Goal: Information Seeking & Learning: Learn about a topic

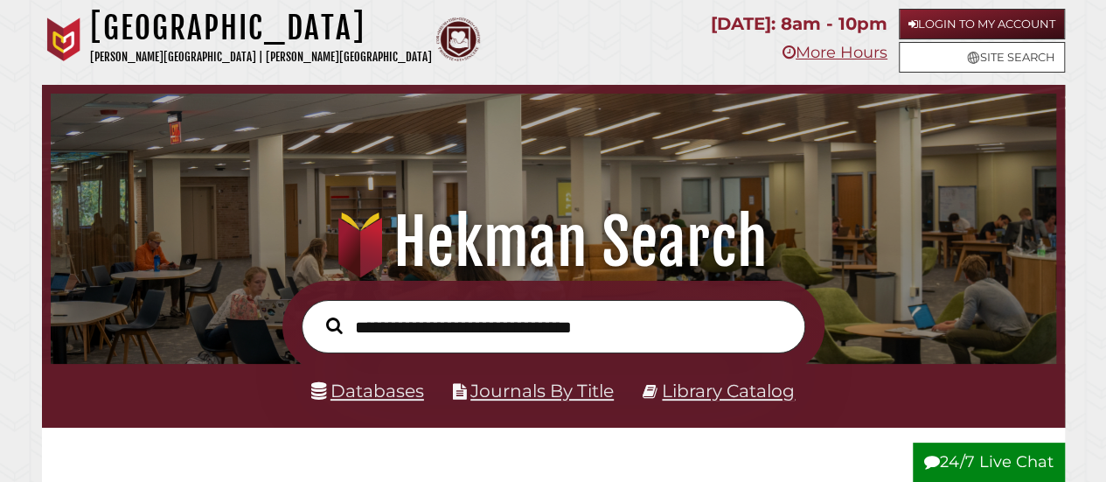
scroll to position [332, 996]
click at [387, 391] on link "Databases" at bounding box center [367, 390] width 113 height 22
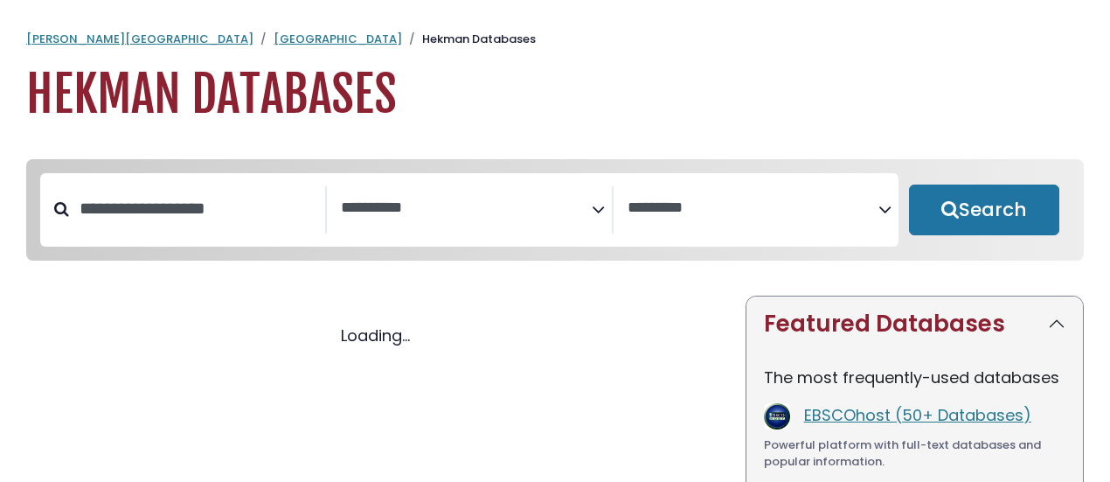
select select "Database Subject Filter"
select select "Database Vendors Filter"
select select "Database Subject Filter"
select select "Database Vendors Filter"
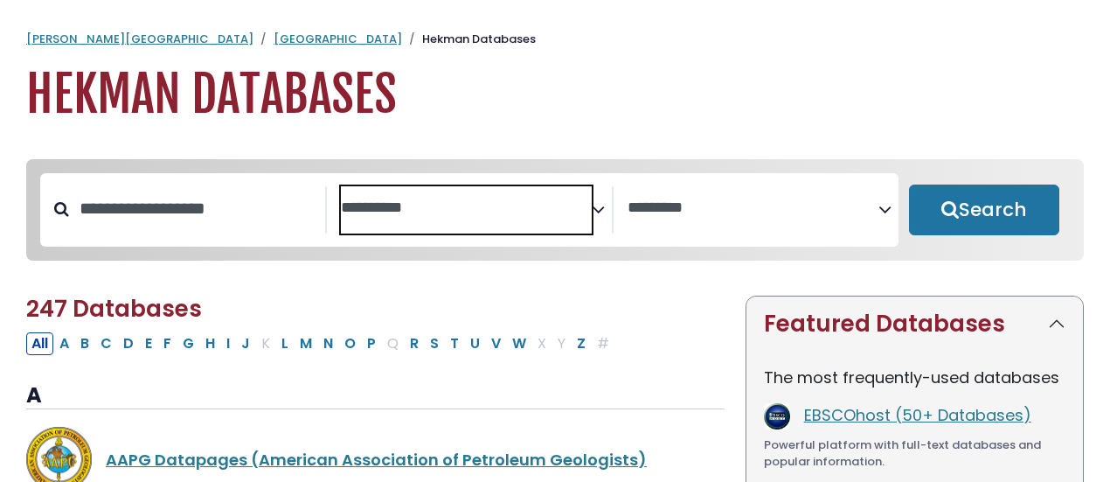
click at [554, 195] on span "Search filters" at bounding box center [466, 206] width 251 height 22
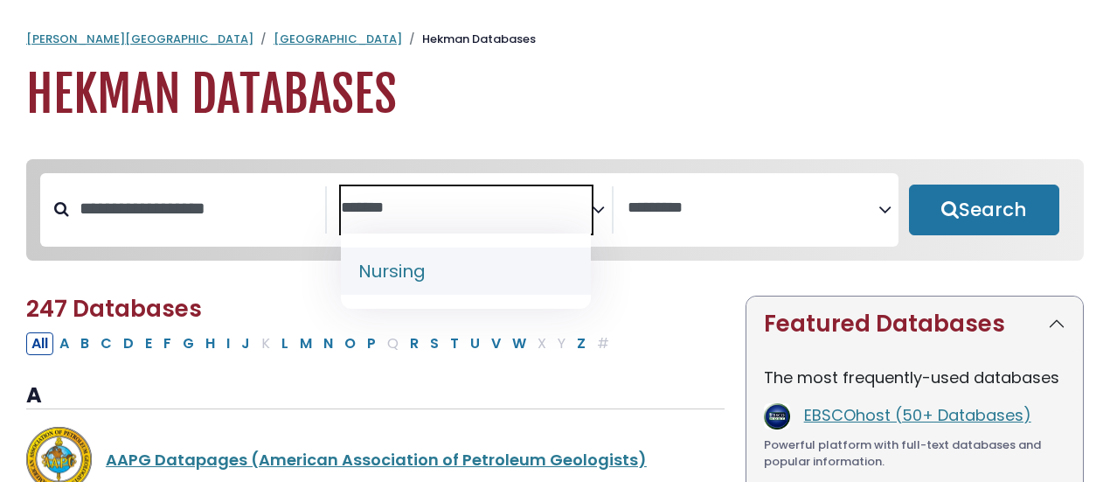
type textarea "*******"
select select "*****"
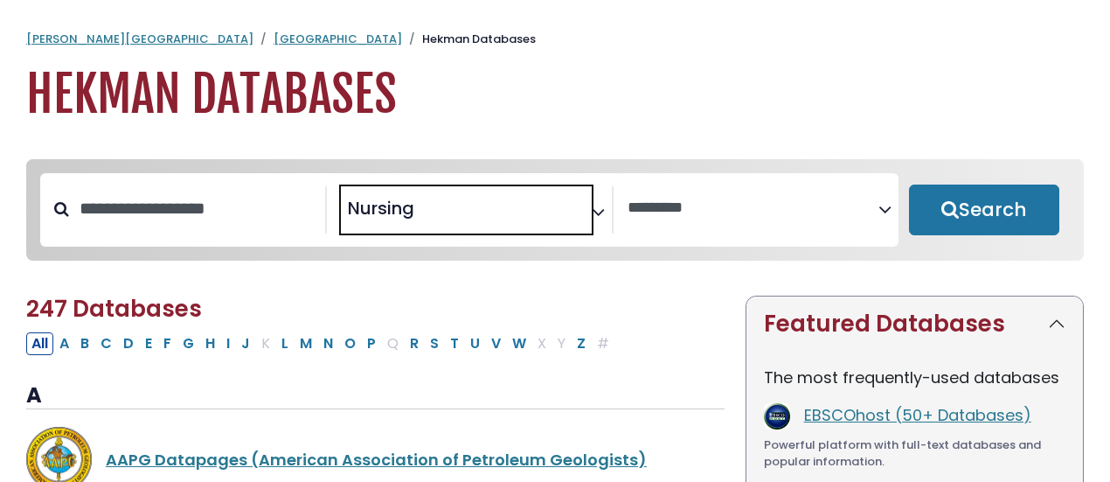
scroll to position [638, 0]
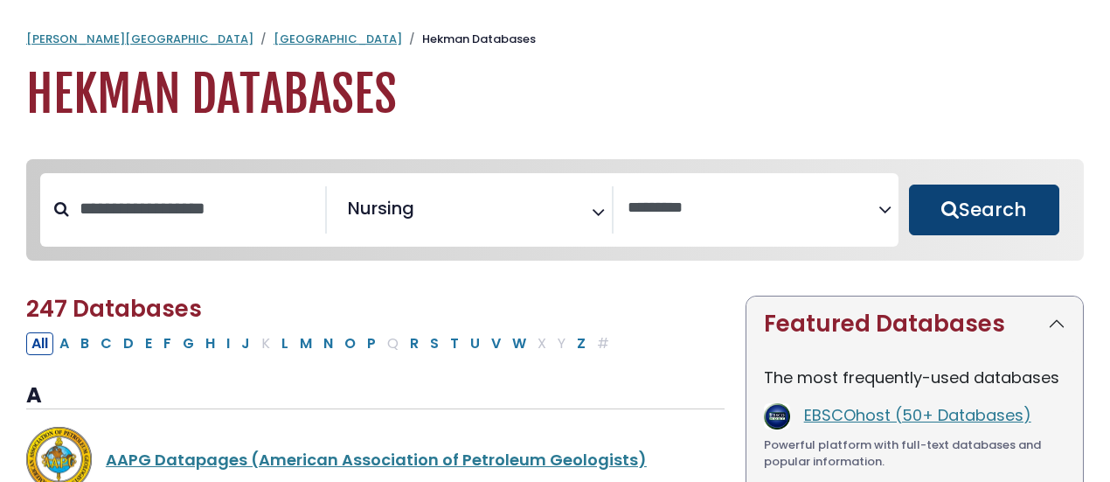
click at [988, 206] on button "Search" at bounding box center [984, 209] width 150 height 51
select select "Database Vendors Filter"
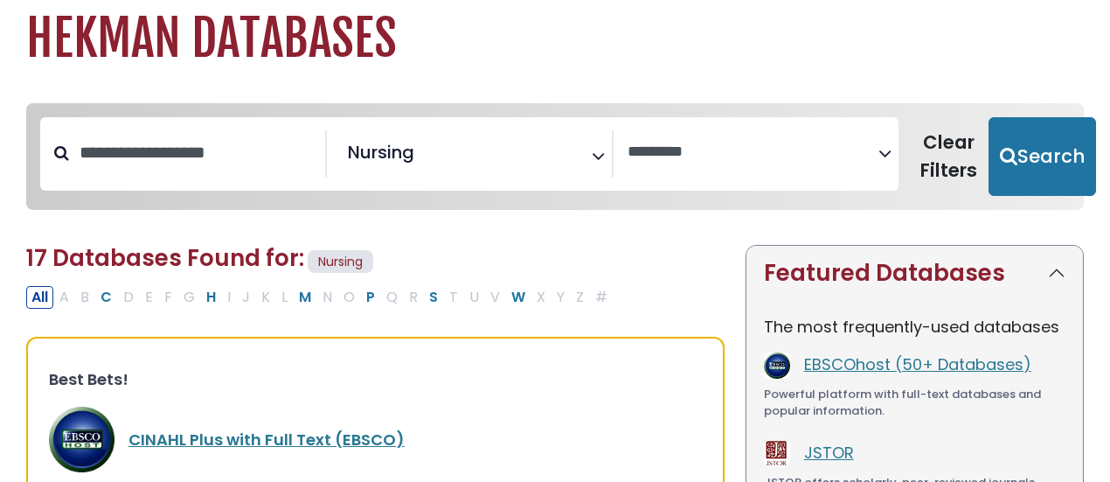
scroll to position [59, 0]
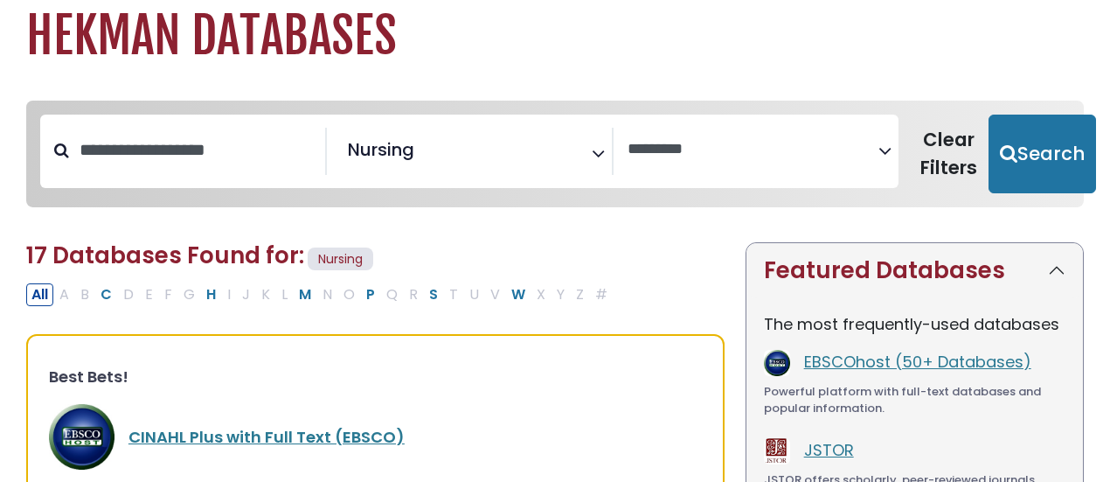
click at [217, 444] on link "CINAHL Plus with Full Text (EBSCO)" at bounding box center [266, 437] width 276 height 22
click at [225, 440] on link "CINAHL Plus with Full Text (EBSCO)" at bounding box center [266, 437] width 276 height 22
click at [212, 438] on link "CINAHL Plus with Full Text (EBSCO)" at bounding box center [266, 437] width 276 height 22
